Goal: Find specific page/section: Find specific page/section

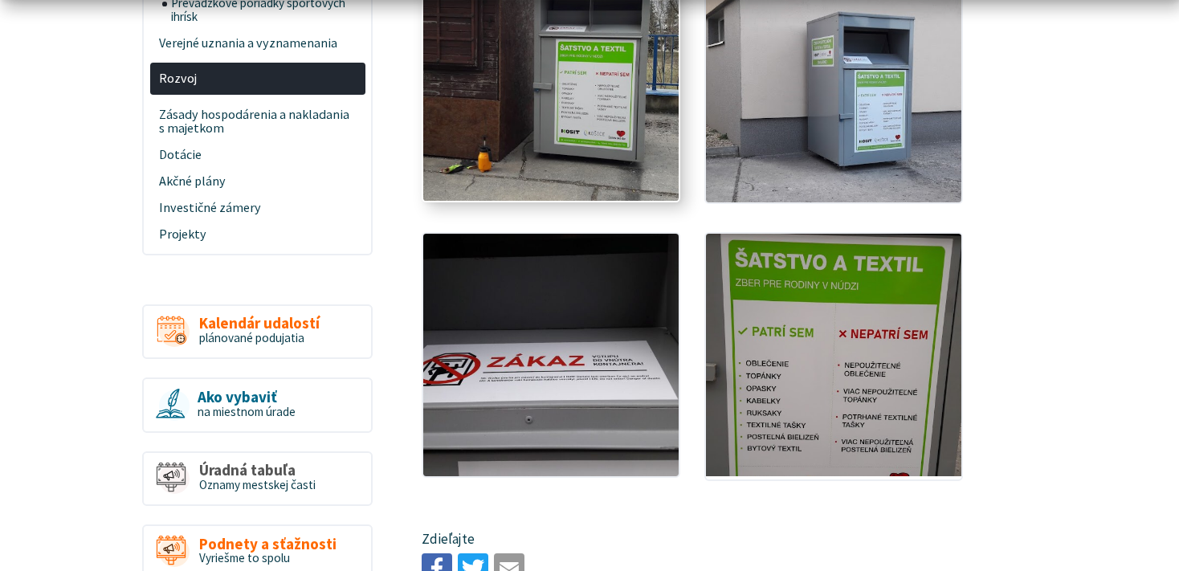
scroll to position [848, 0]
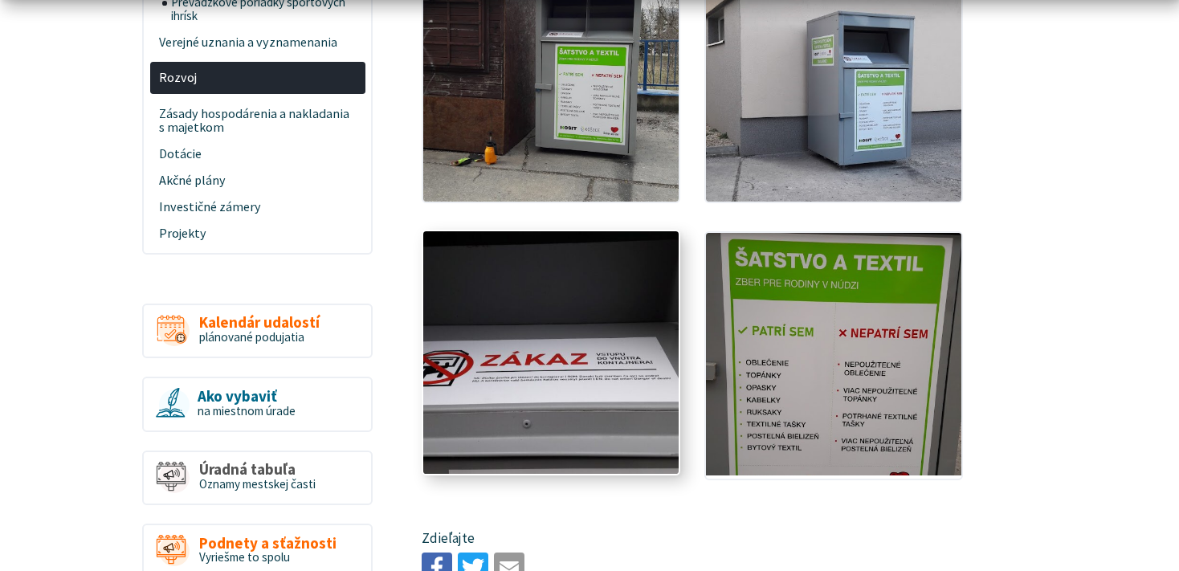
click at [617, 324] on img at bounding box center [550, 352] width 281 height 267
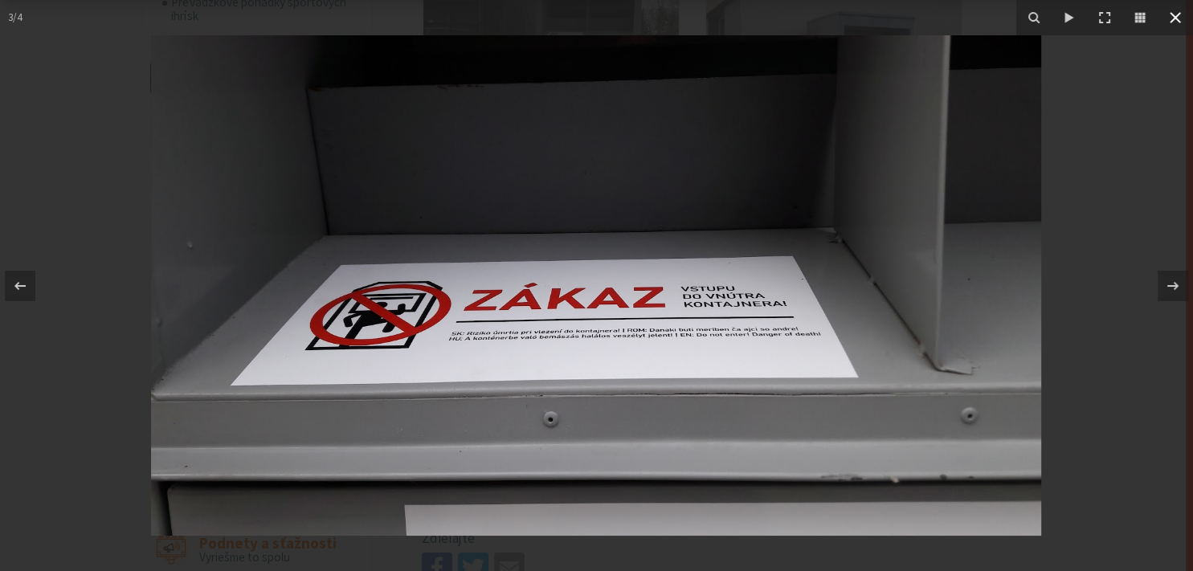
click at [1178, 19] on icon at bounding box center [1174, 17] width 19 height 19
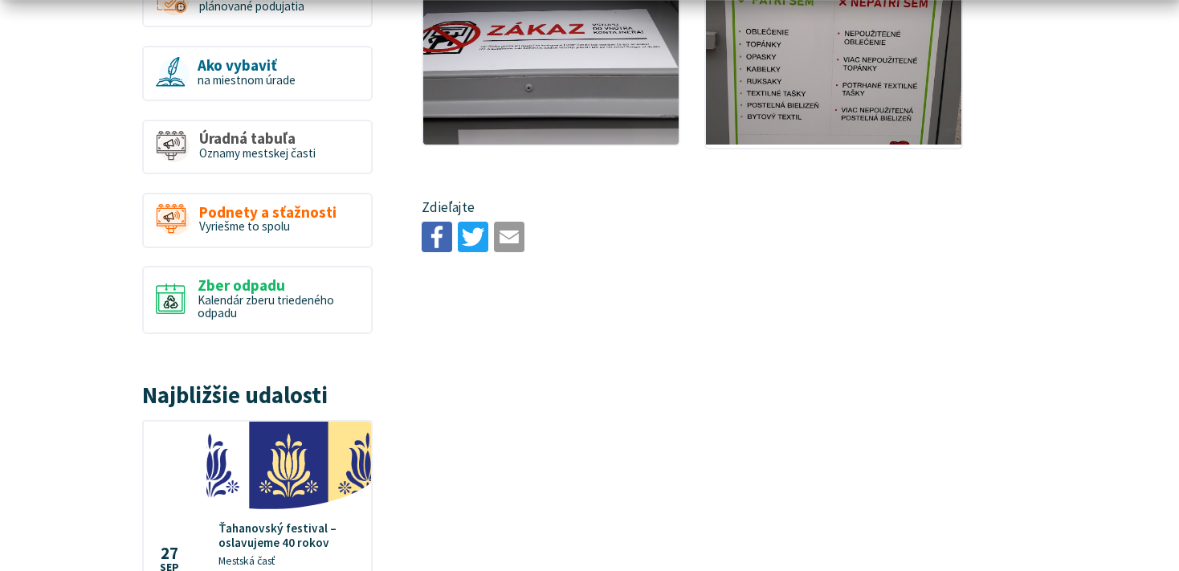
scroll to position [1187, 0]
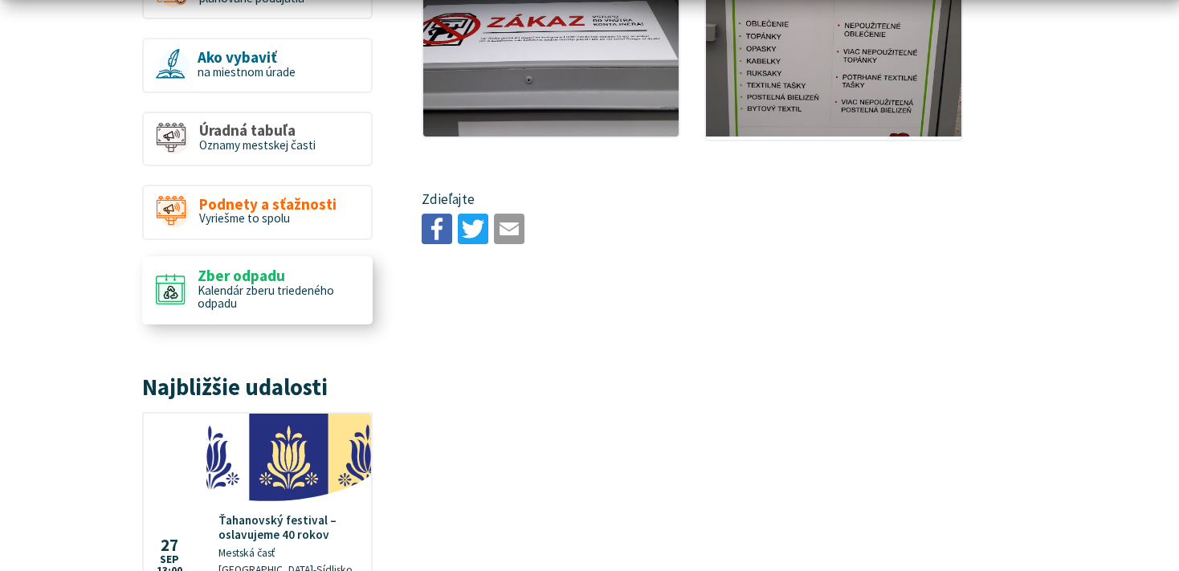
click at [314, 291] on span "Kalendár zberu triedeného odpadu" at bounding box center [266, 297] width 137 height 29
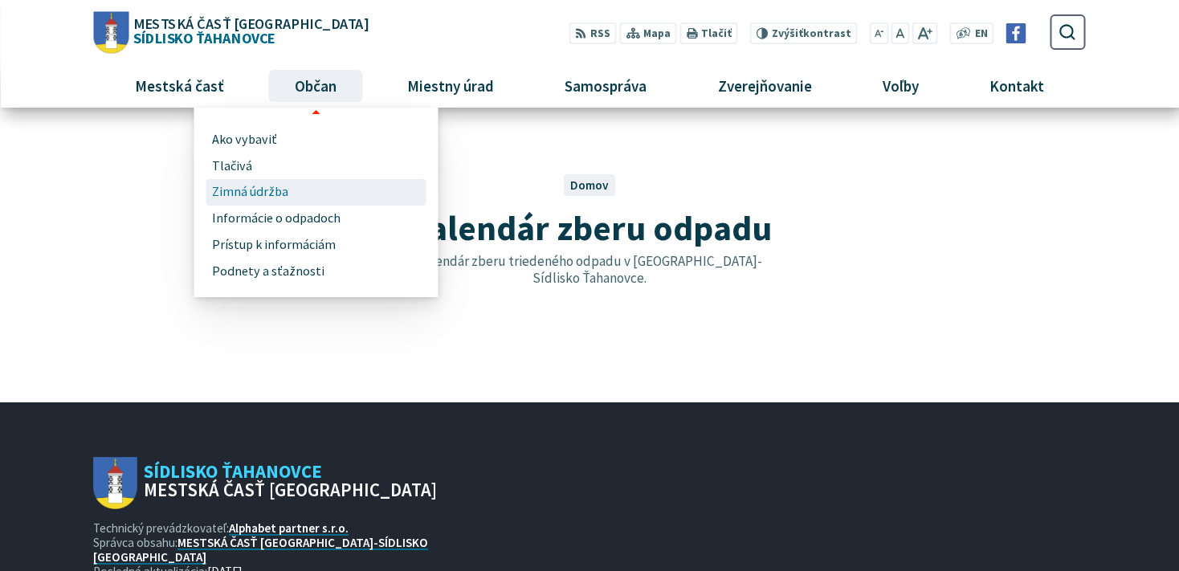
click at [272, 194] on span "Zimná údržba" at bounding box center [250, 192] width 76 height 27
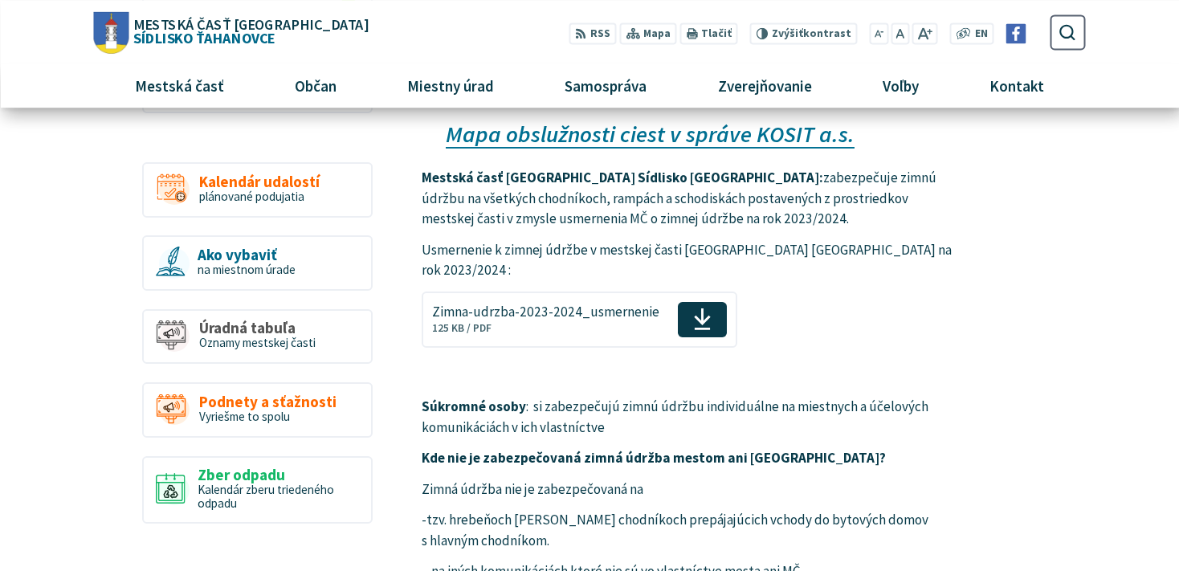
scroll to position [339, 0]
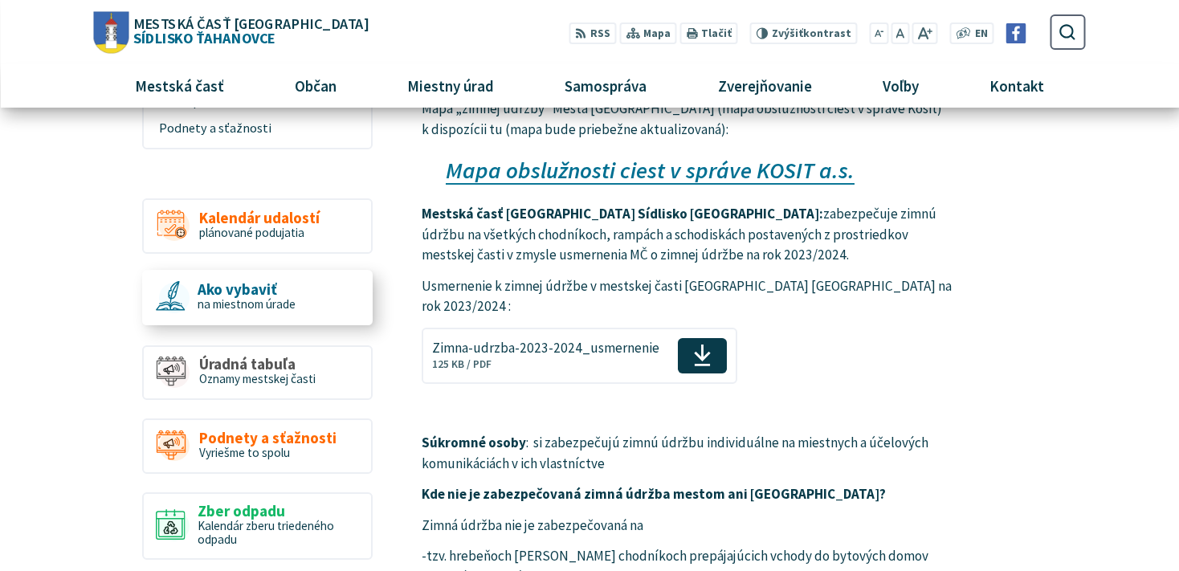
click at [255, 288] on span "Ako vybaviť" at bounding box center [247, 289] width 98 height 17
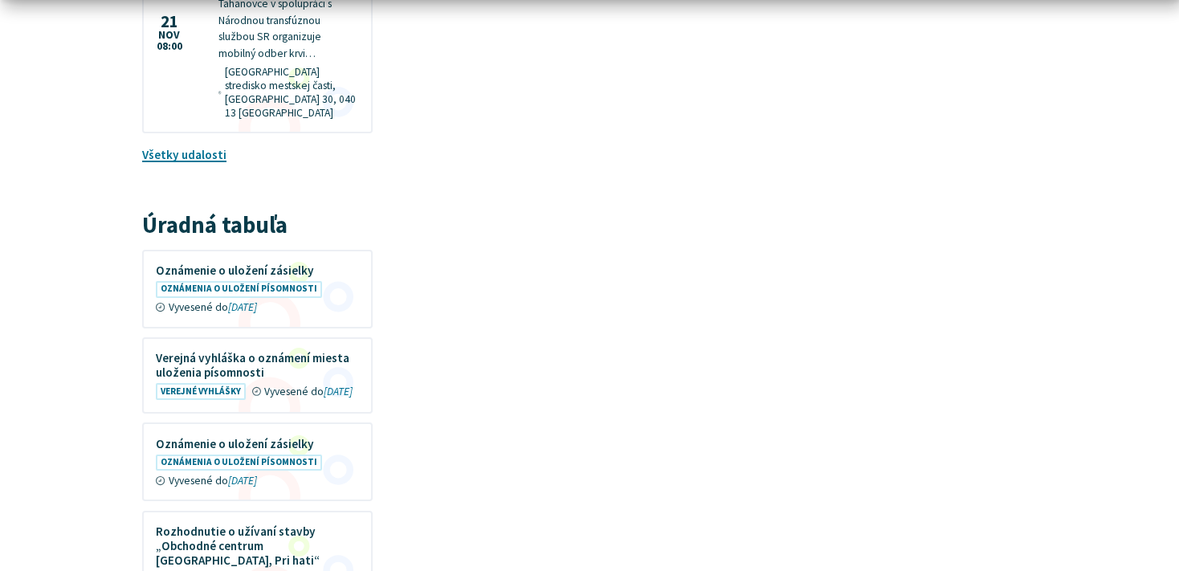
scroll to position [1611, 0]
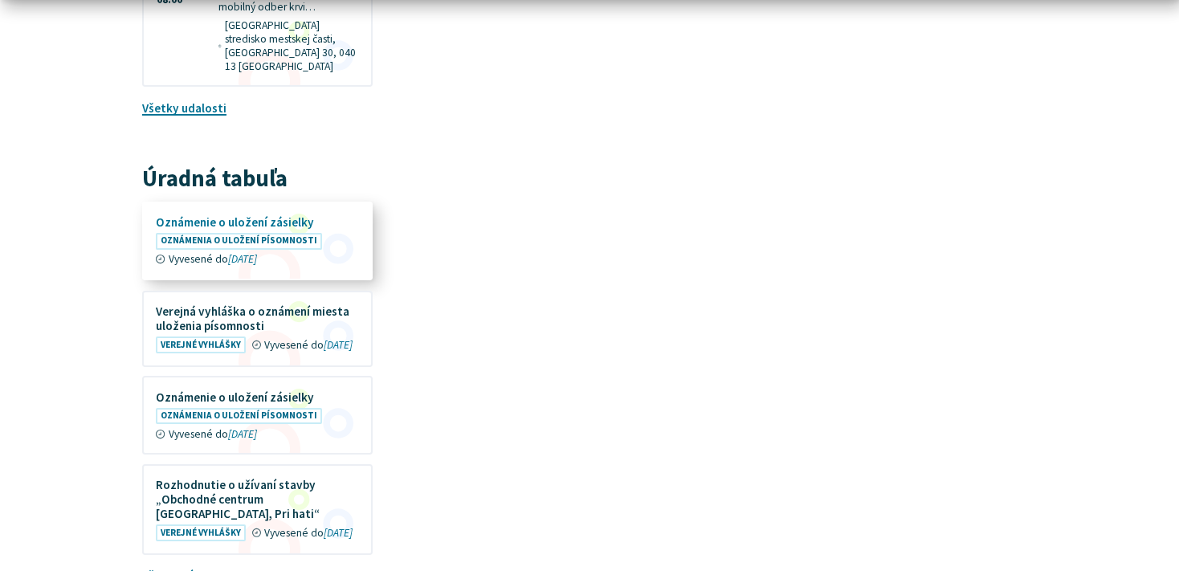
click at [269, 203] on figure at bounding box center [257, 241] width 227 height 76
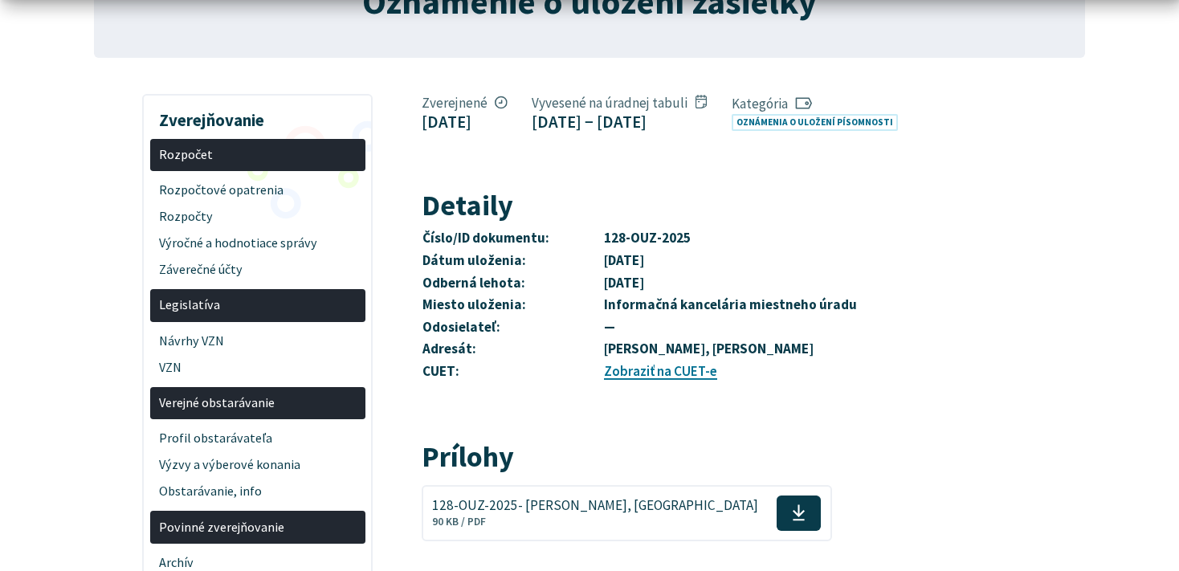
scroll to position [254, 0]
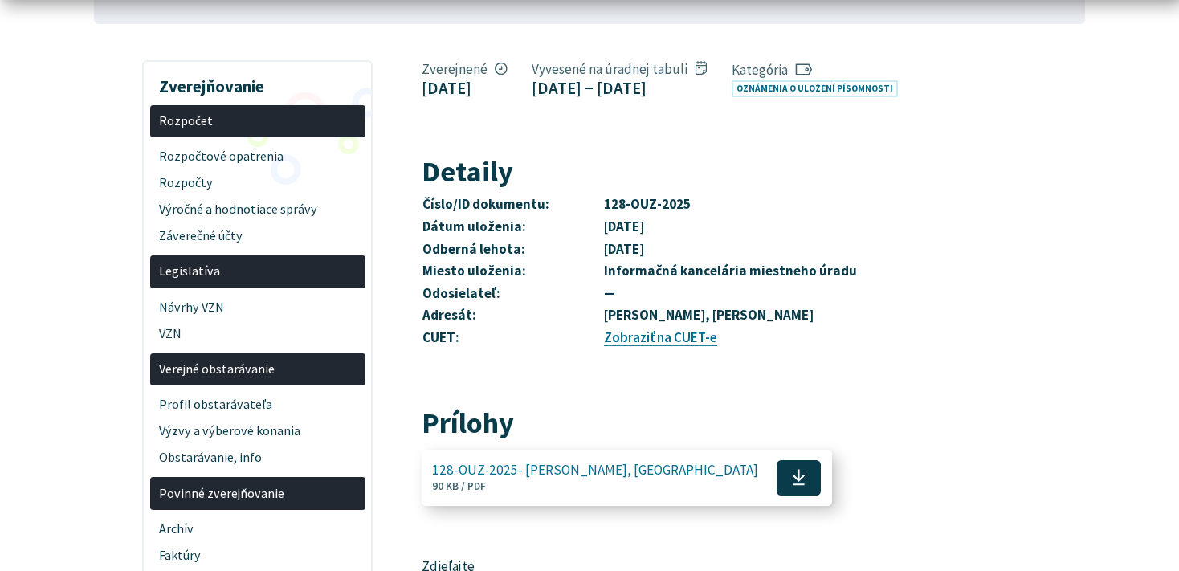
click at [545, 478] on span "128-OUZ-2025- [PERSON_NAME], [GEOGRAPHIC_DATA]" at bounding box center [595, 470] width 326 height 15
